Goal: Find specific fact: Find specific fact

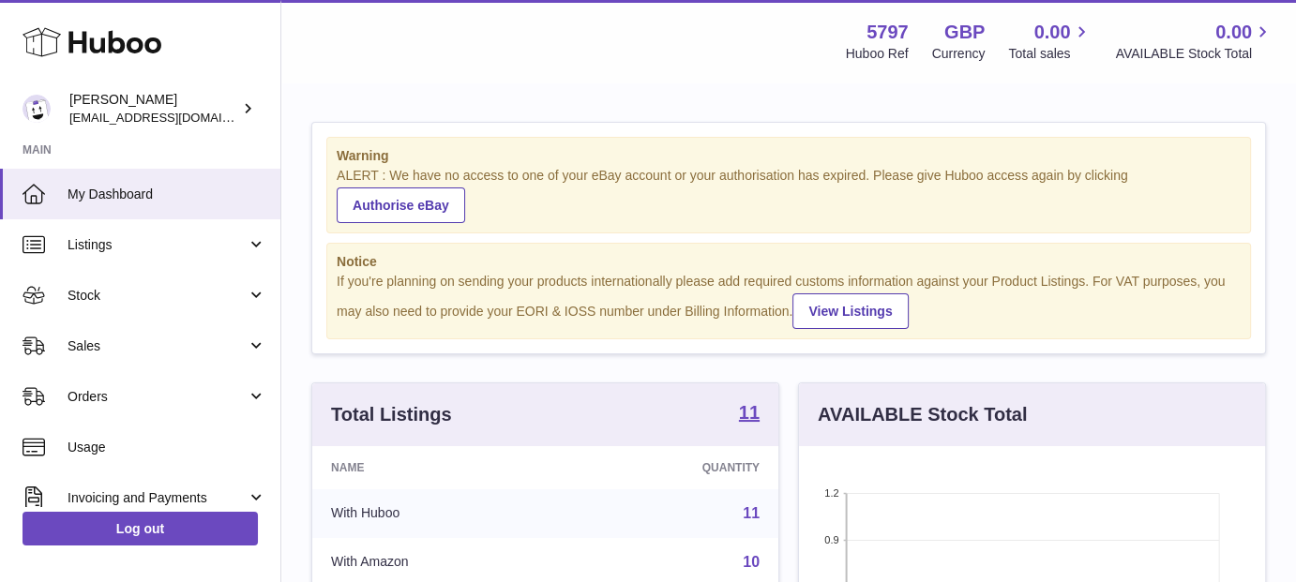
scroll to position [937272, 937098]
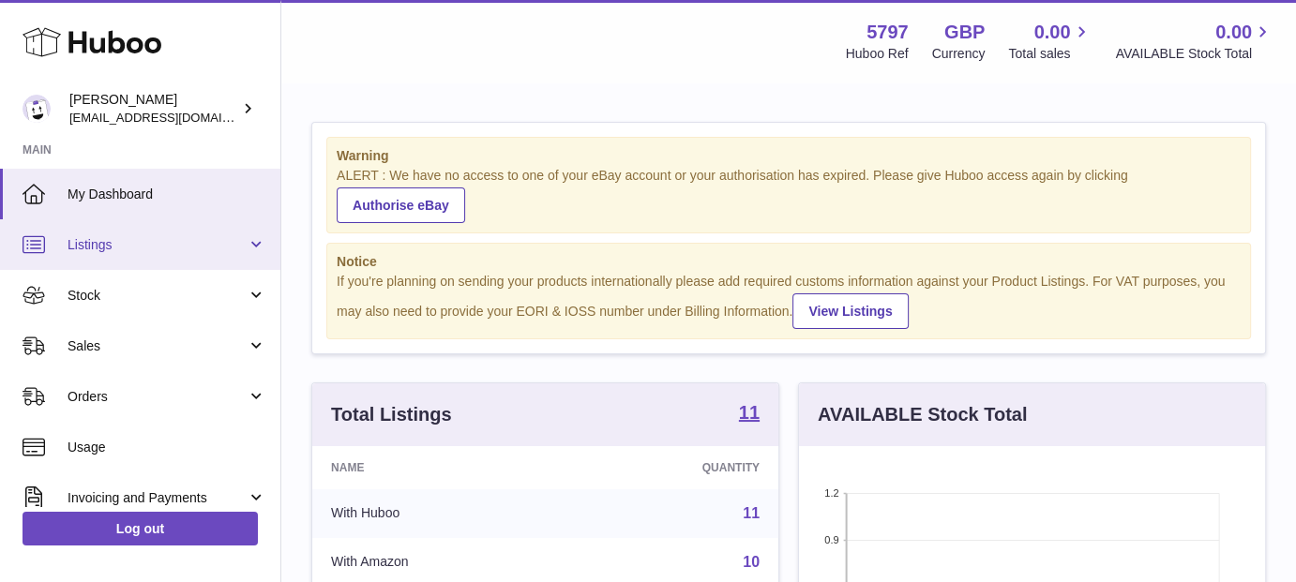
click at [177, 249] on span "Listings" at bounding box center [157, 245] width 179 height 18
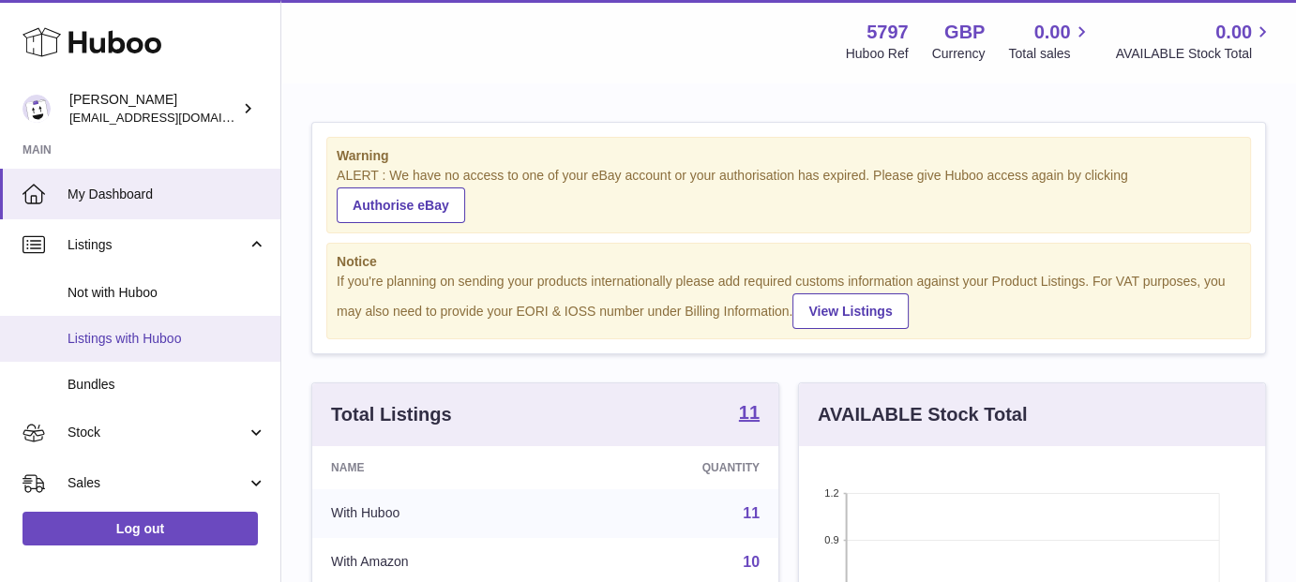
click at [160, 330] on span "Listings with Huboo" at bounding box center [167, 339] width 199 height 18
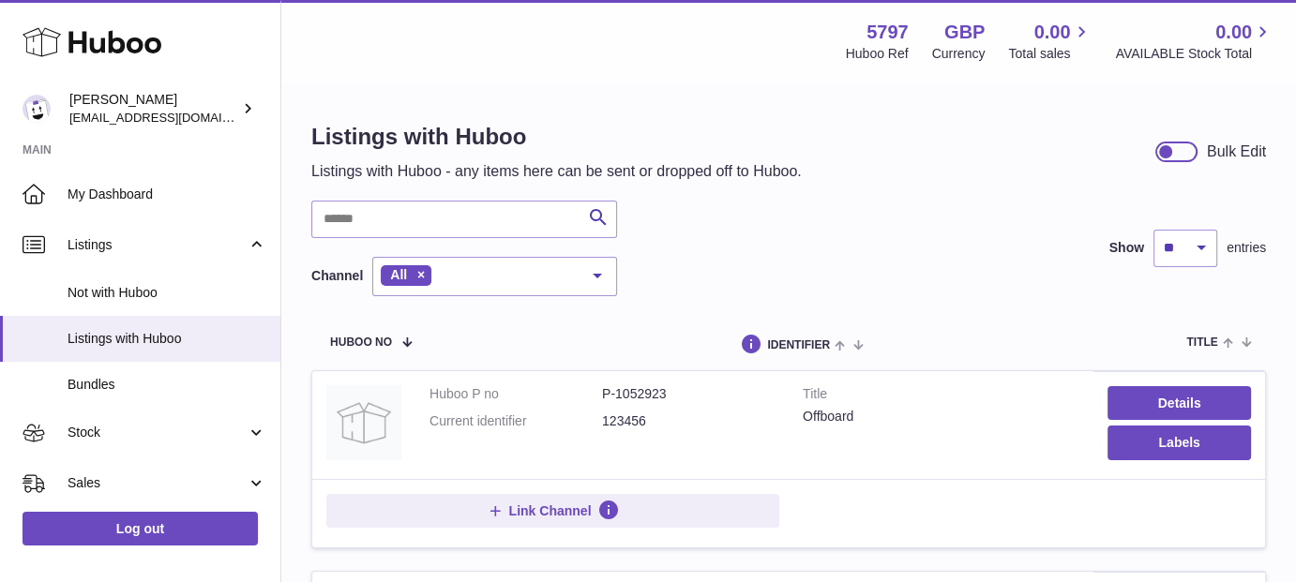
click at [638, 395] on dd "P-1052923" at bounding box center [688, 394] width 173 height 18
click at [638, 394] on dd "P-1052923" at bounding box center [688, 394] width 173 height 18
copy dd "1052923"
